Goal: Transaction & Acquisition: Subscribe to service/newsletter

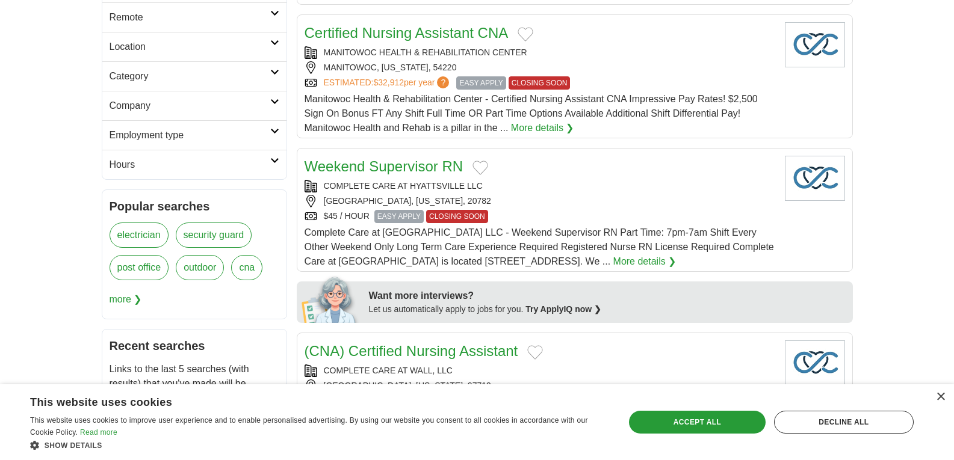
scroll to position [120, 0]
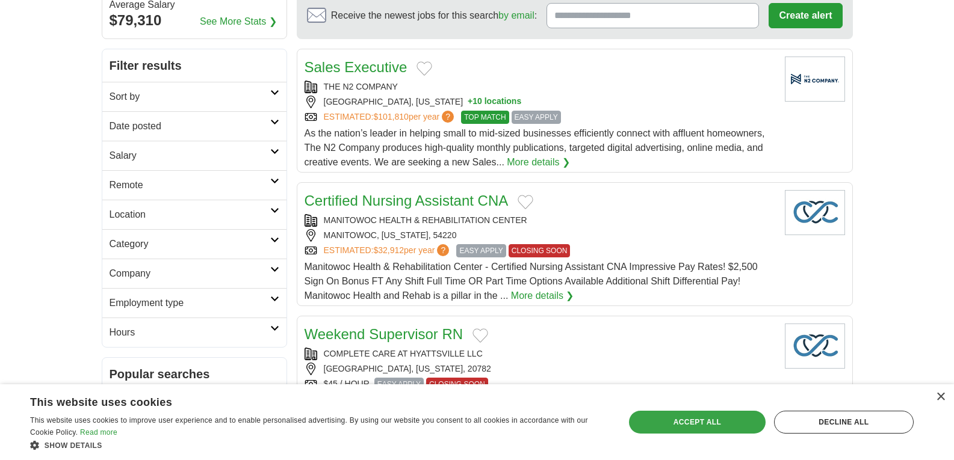
click at [699, 422] on div "Accept all" at bounding box center [697, 422] width 137 height 23
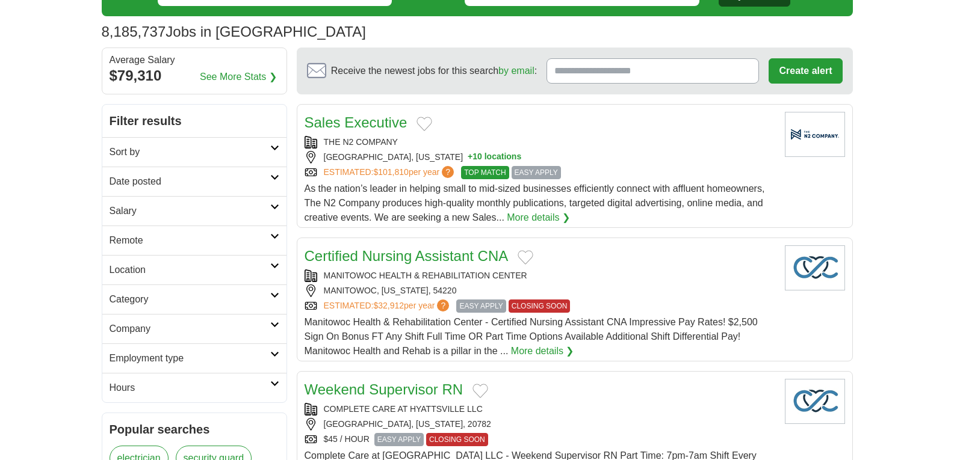
scroll to position [60, 0]
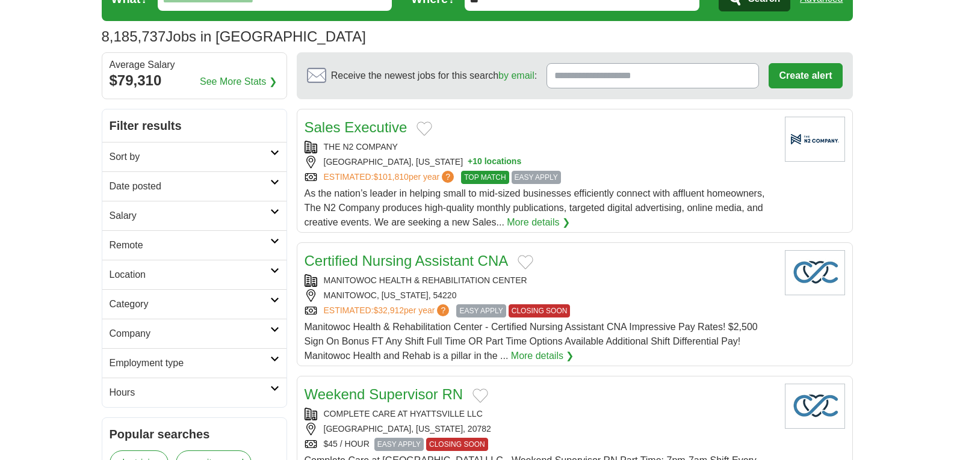
click at [173, 247] on h2 "Remote" at bounding box center [190, 245] width 161 height 14
click at [158, 274] on link "Remote jobs" at bounding box center [137, 274] width 54 height 10
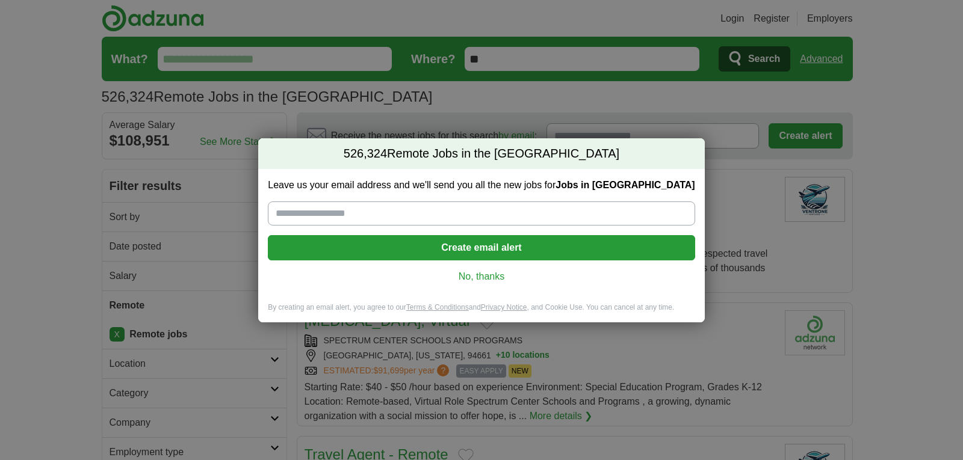
click at [427, 218] on input "Leave us your email address and we'll send you all the new jobs for Jobs in [GE…" at bounding box center [481, 214] width 427 height 24
type input "**********"
click at [459, 253] on button "Create email alert" at bounding box center [481, 247] width 427 height 25
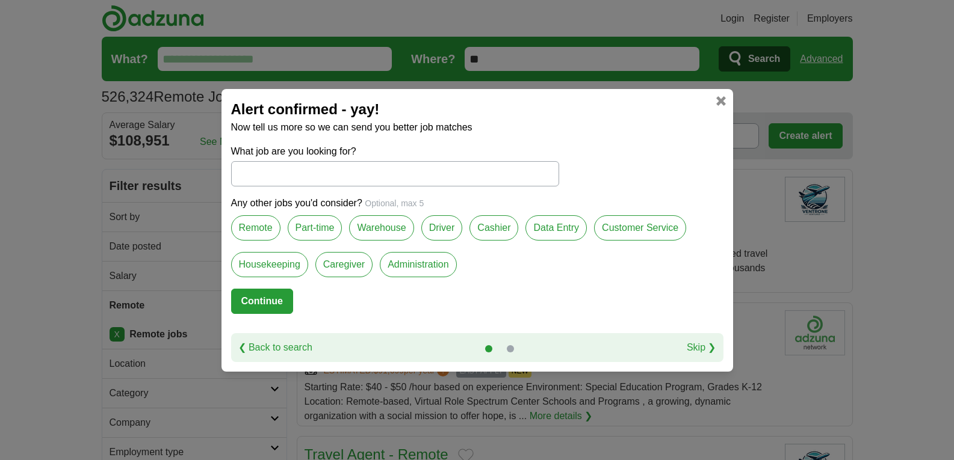
click at [261, 226] on label "Remote" at bounding box center [255, 227] width 49 height 25
click at [452, 223] on label "Driver" at bounding box center [442, 227] width 42 height 25
click at [273, 307] on button "Continue" at bounding box center [262, 301] width 62 height 25
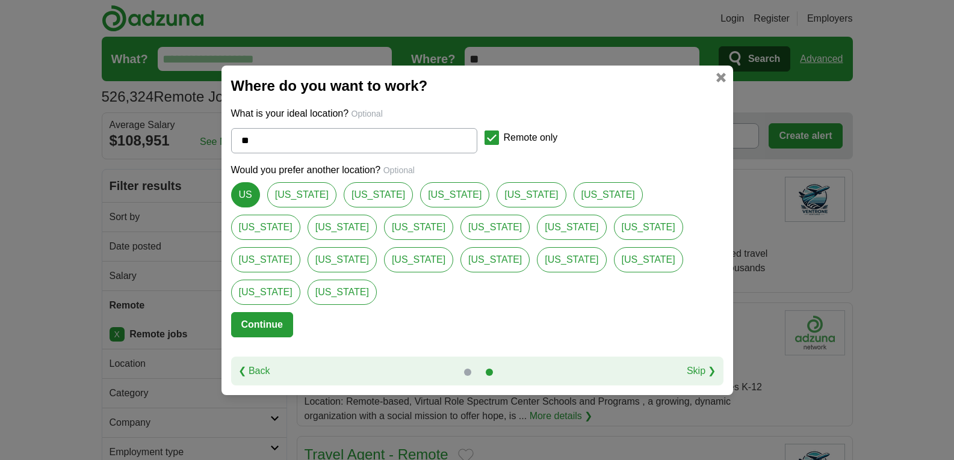
click at [344, 208] on link "[US_STATE]" at bounding box center [378, 194] width 69 height 25
type input "*****"
select select "*"
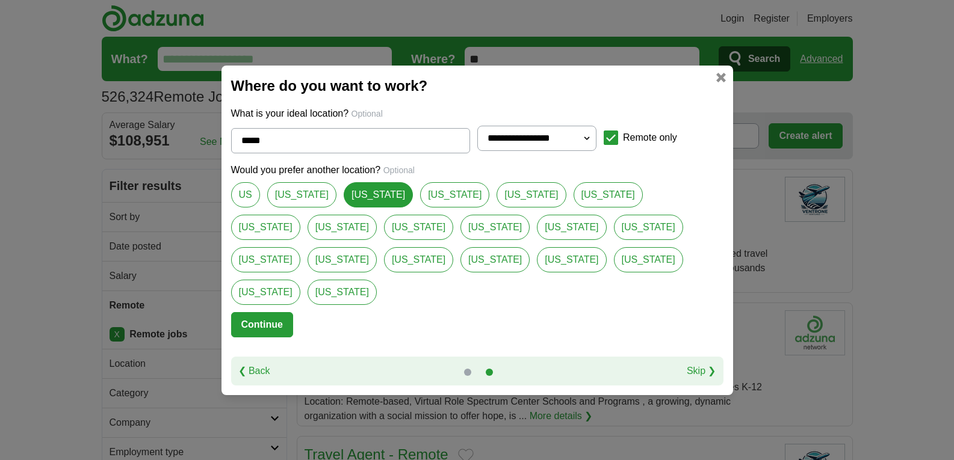
click at [283, 312] on button "Continue" at bounding box center [262, 324] width 62 height 25
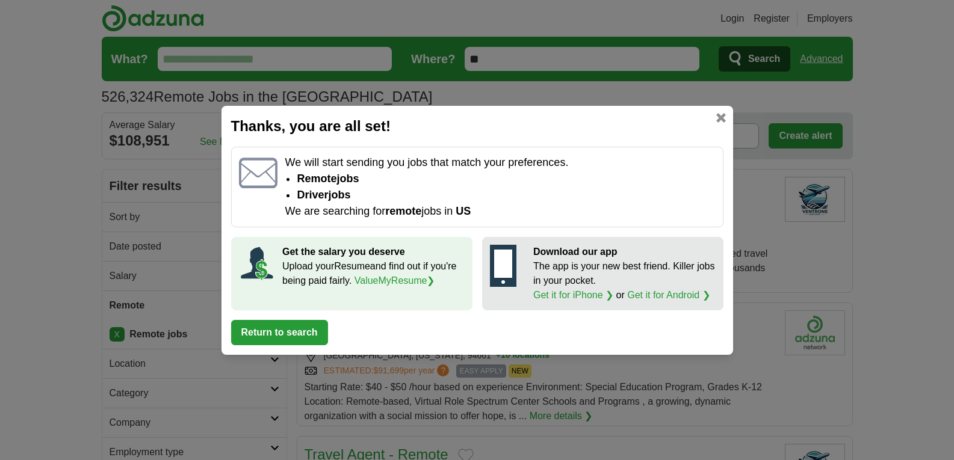
click at [310, 338] on button "Return to search" at bounding box center [279, 332] width 97 height 25
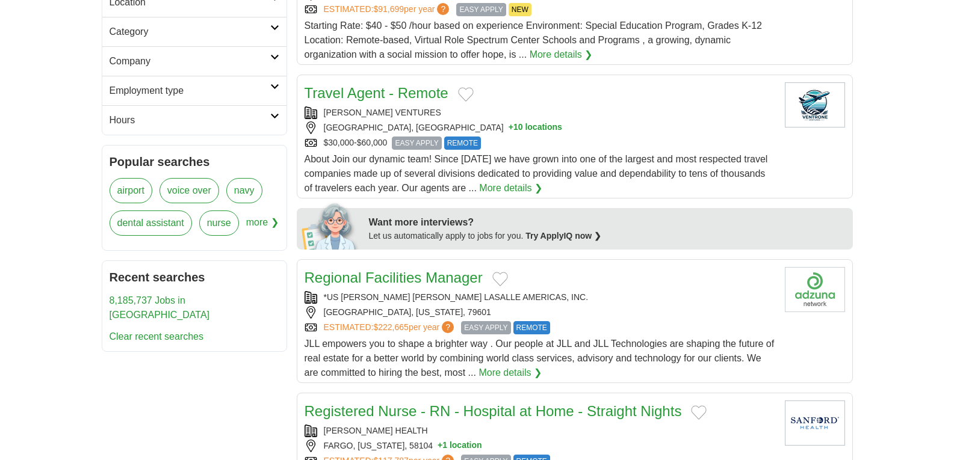
scroll to position [481, 0]
